Goal: Find specific page/section: Find specific page/section

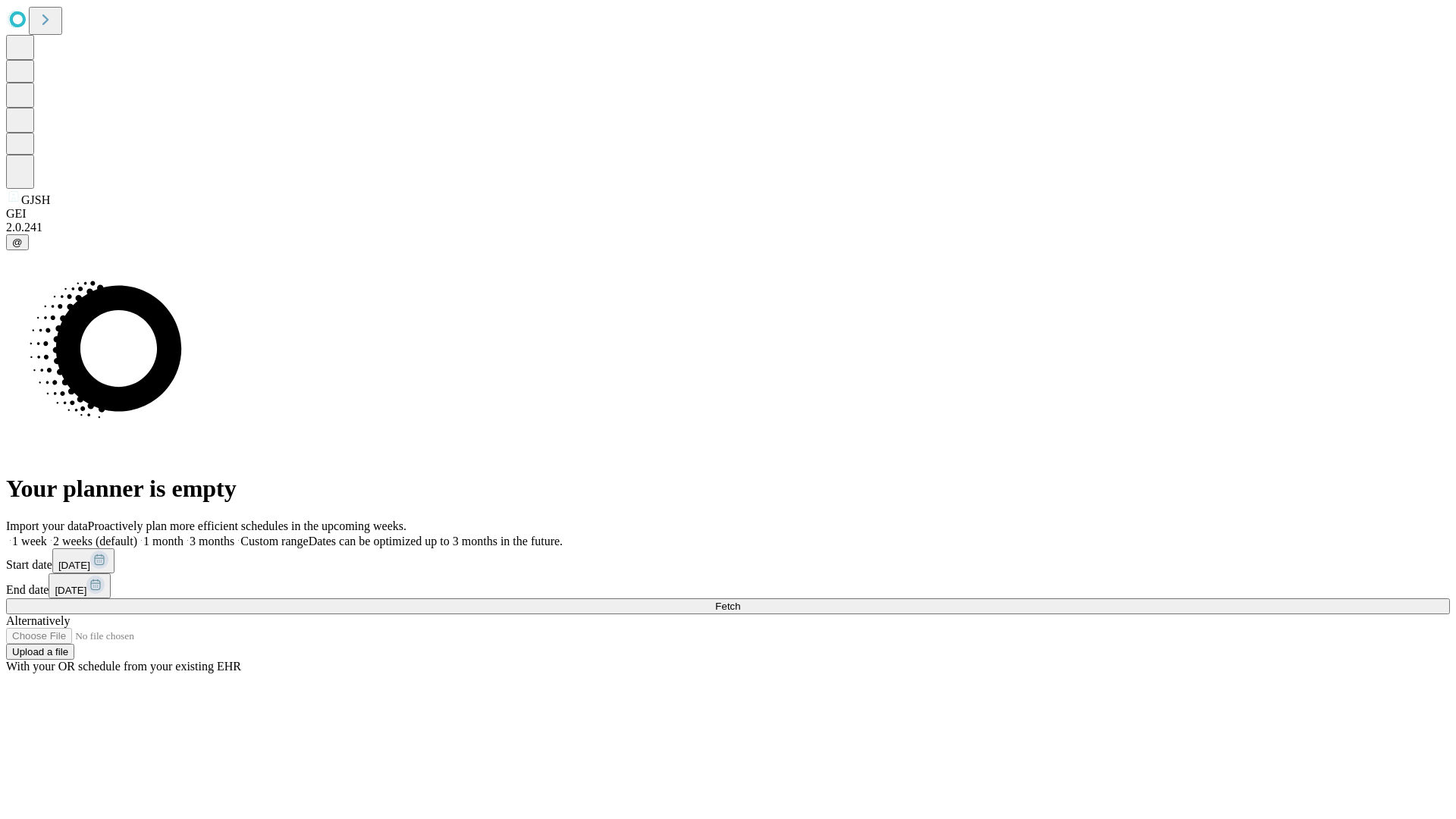
click at [740, 600] on span "Fetch" at bounding box center [728, 606] width 25 height 11
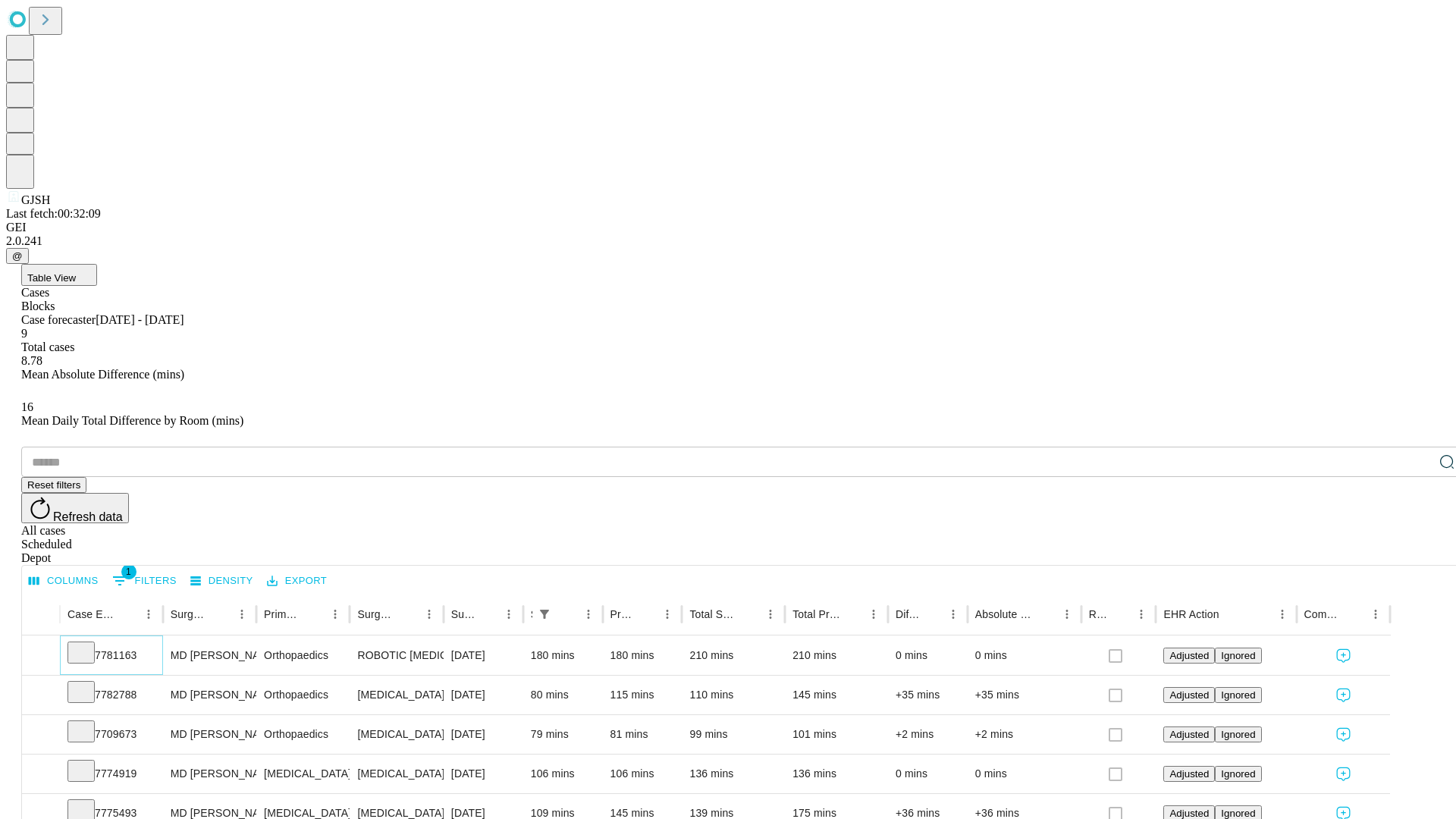
click at [89, 643] on icon at bounding box center [81, 651] width 15 height 15
